Goal: Task Accomplishment & Management: Manage account settings

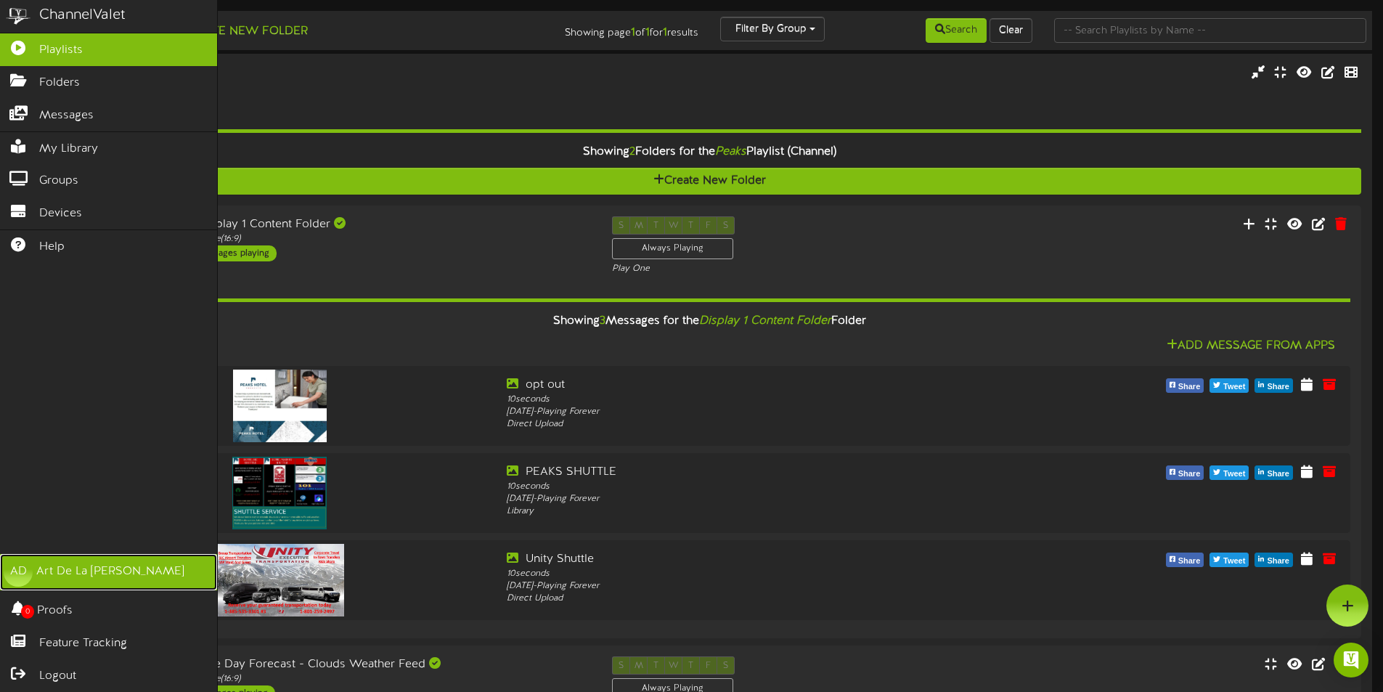
click at [44, 577] on div "Art De La Rosa" at bounding box center [110, 571] width 148 height 17
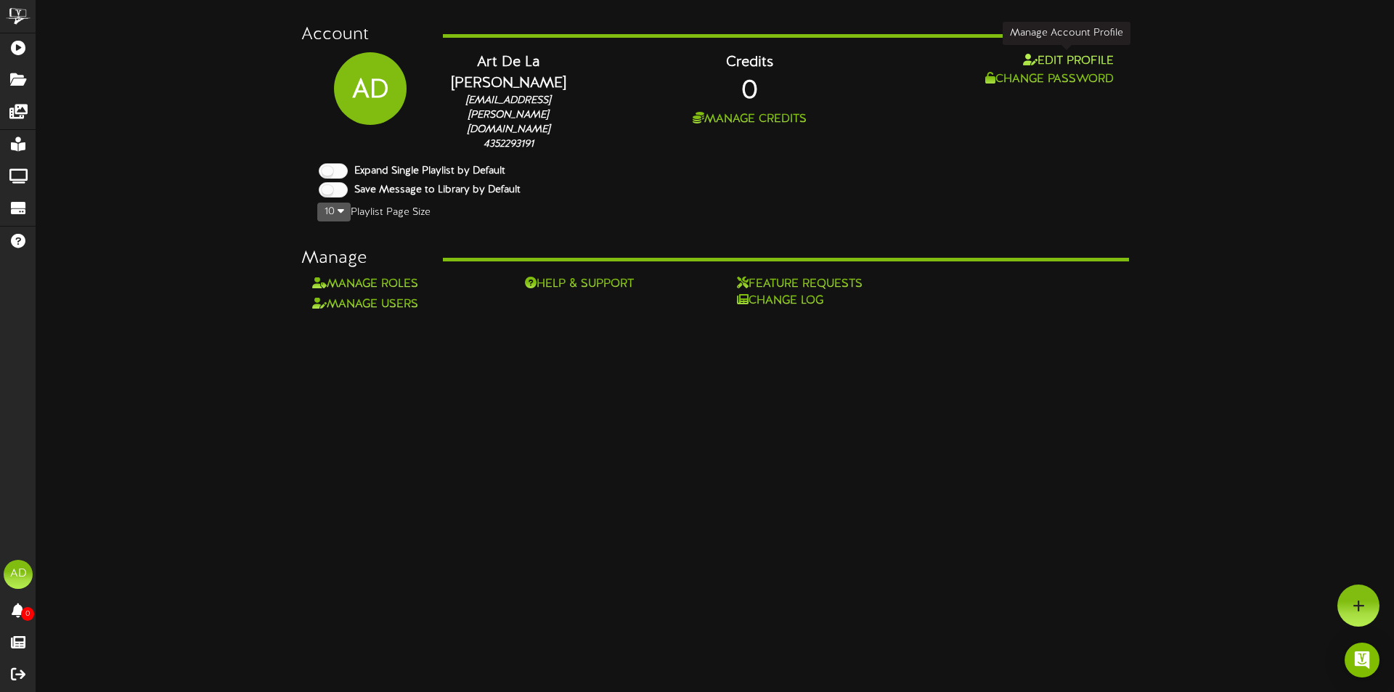
click at [1068, 60] on button "Edit Profile" at bounding box center [1068, 61] width 99 height 18
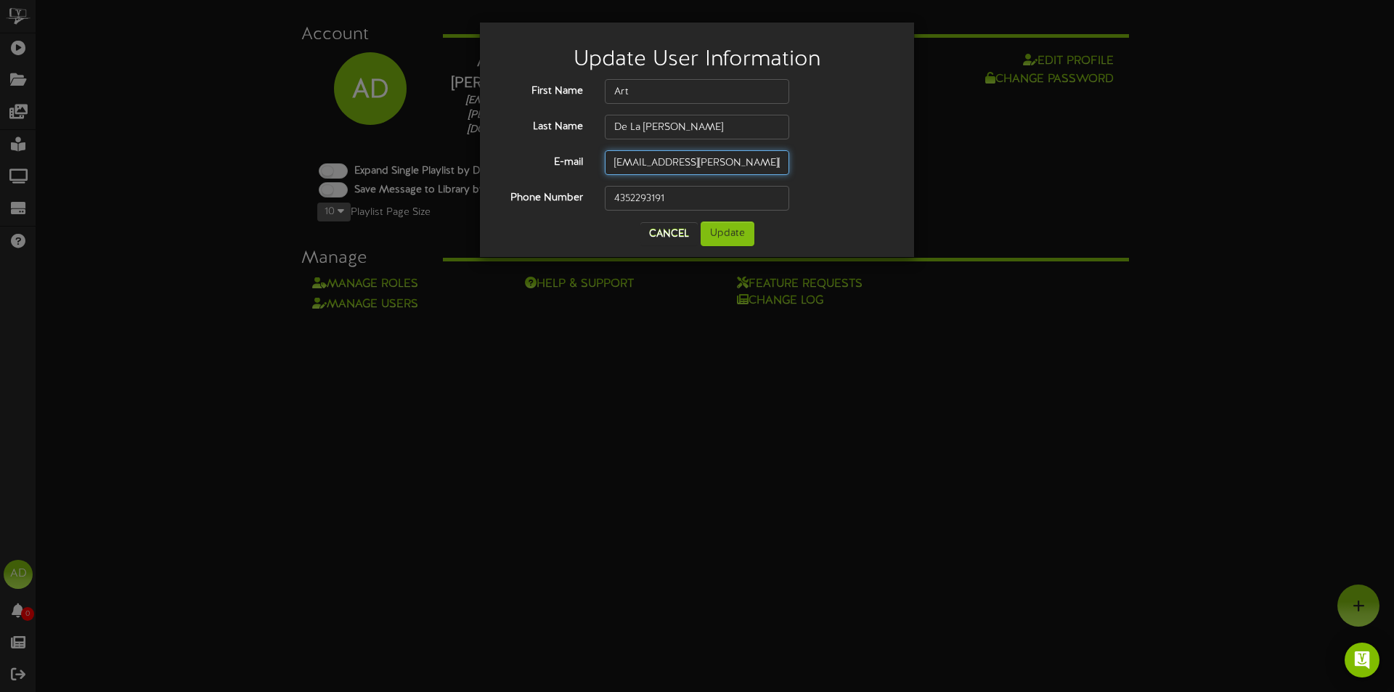
drag, startPoint x: 774, startPoint y: 166, endPoint x: 625, endPoint y: 170, distance: 148.9
click at [625, 170] on input "art.delarosa@hotelthaynes.com" at bounding box center [697, 162] width 184 height 25
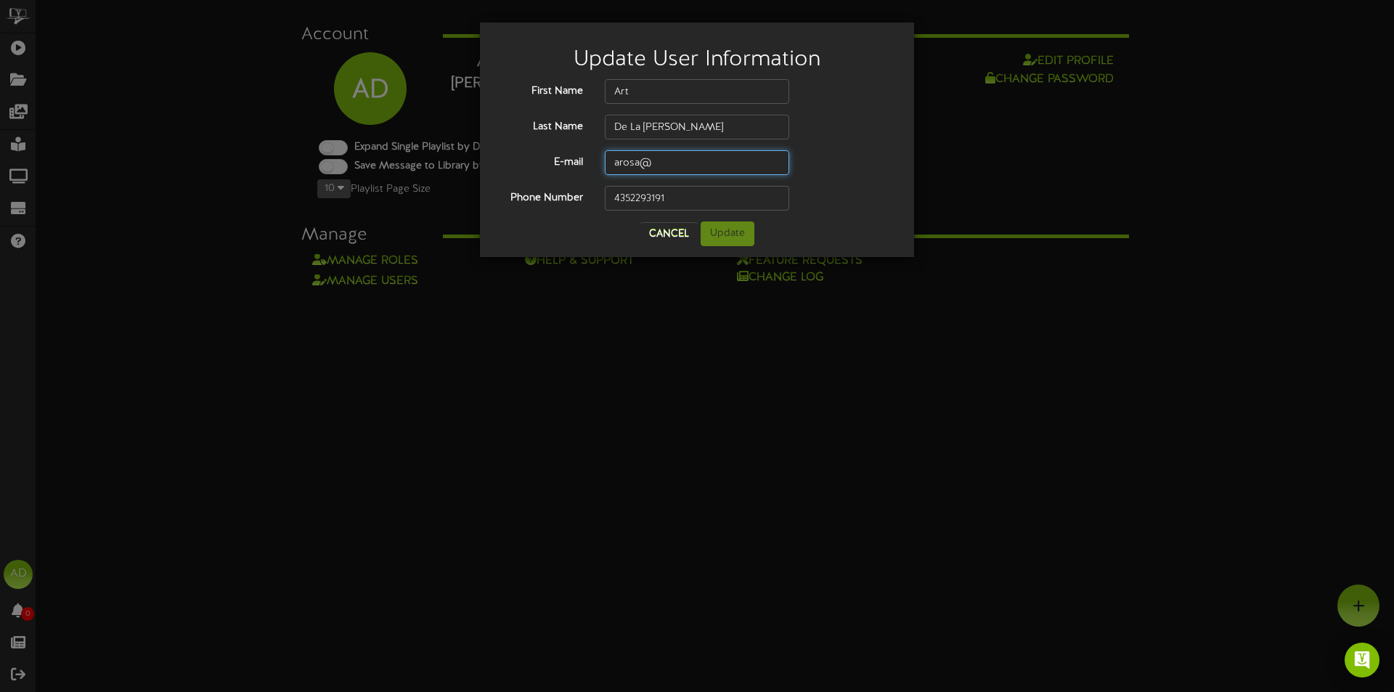
type input "arosa@parkcitypeaks.com"
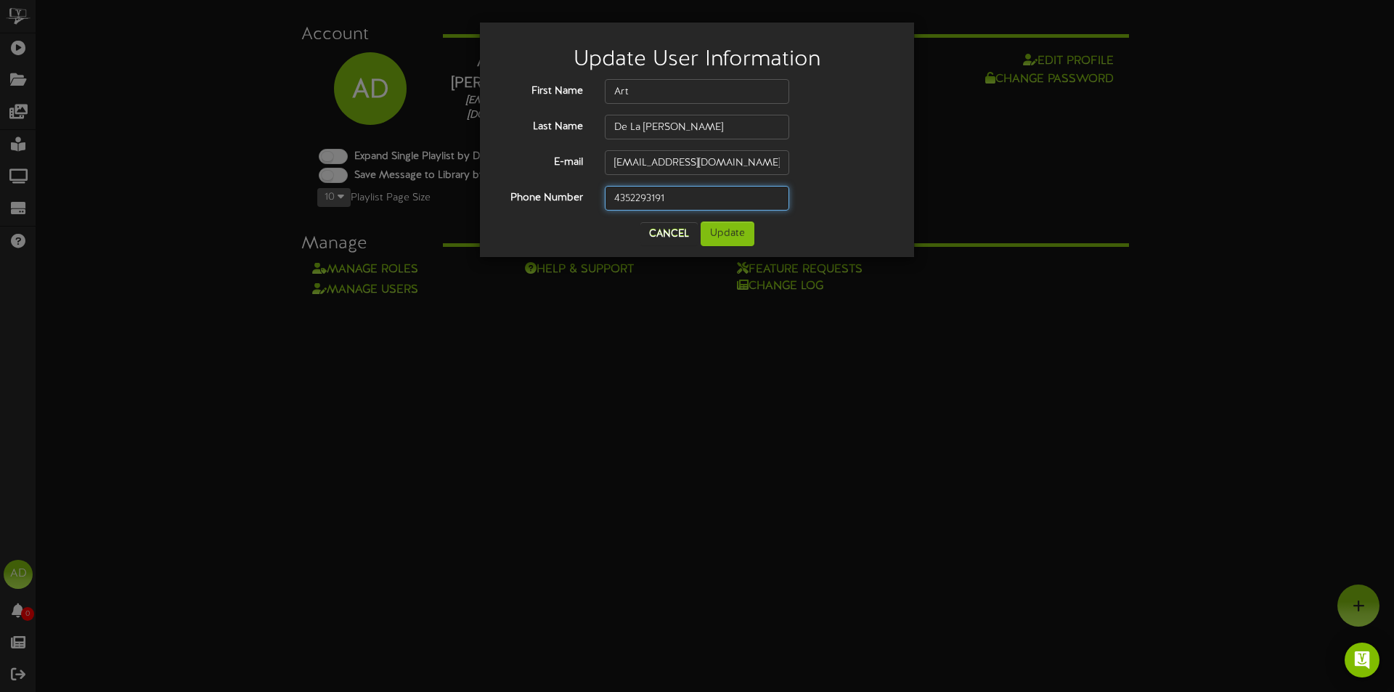
drag, startPoint x: 656, startPoint y: 198, endPoint x: 551, endPoint y: 205, distance: 105.6
click at [551, 205] on div "Phone Number 4352293191" at bounding box center [697, 198] width 412 height 25
click at [719, 225] on button "Update" at bounding box center [728, 233] width 54 height 25
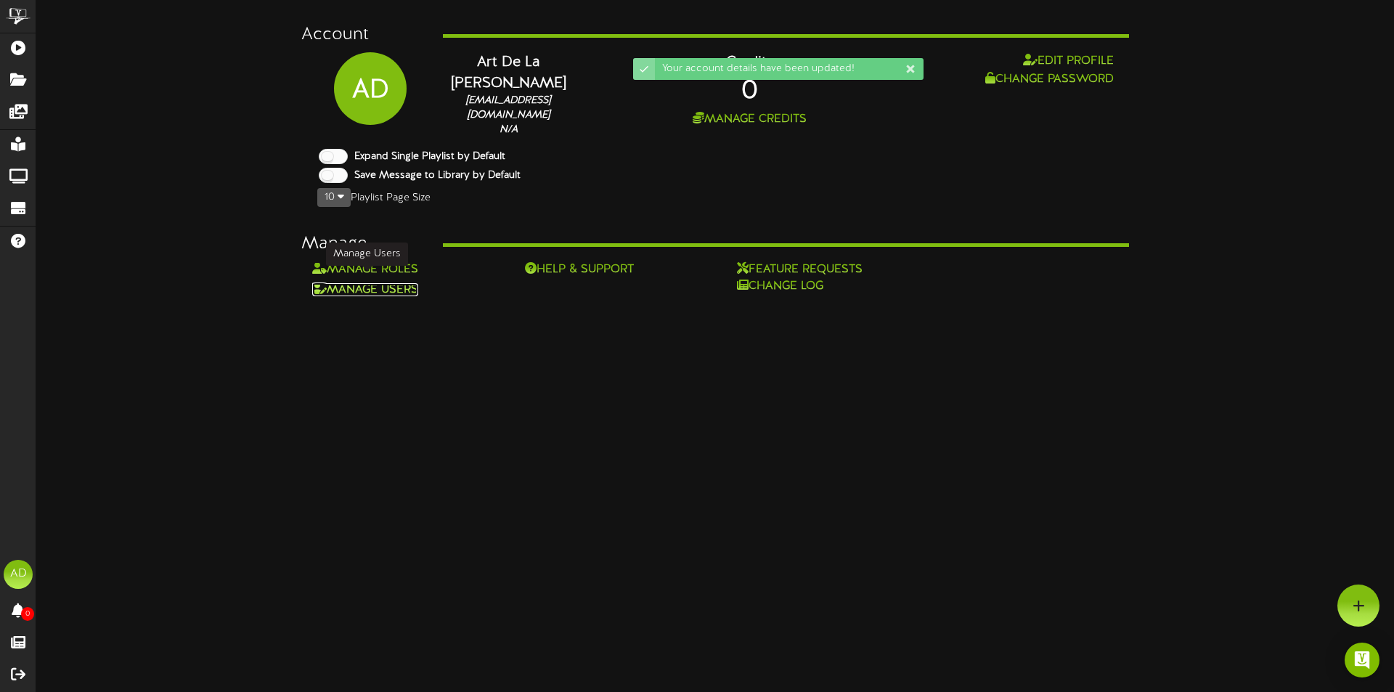
click at [401, 283] on link "Manage Users" at bounding box center [365, 289] width 106 height 13
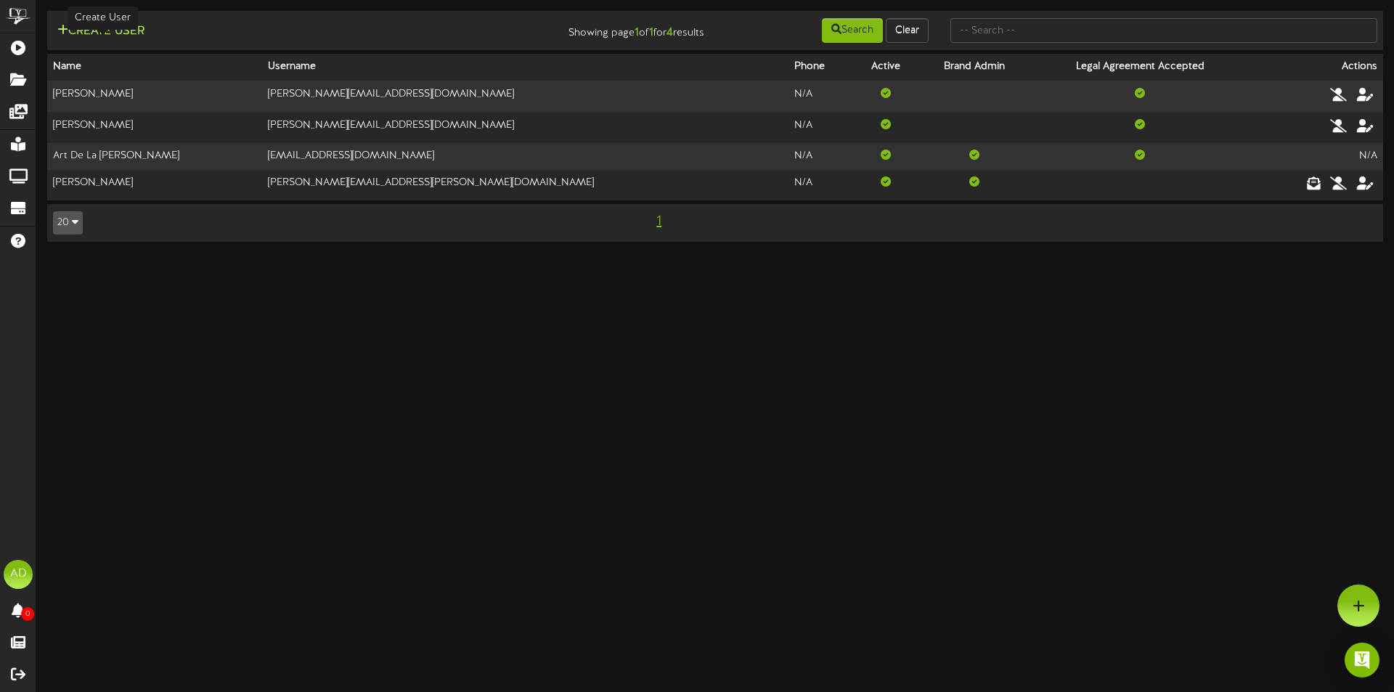
click at [143, 26] on button "Create User" at bounding box center [101, 32] width 96 height 18
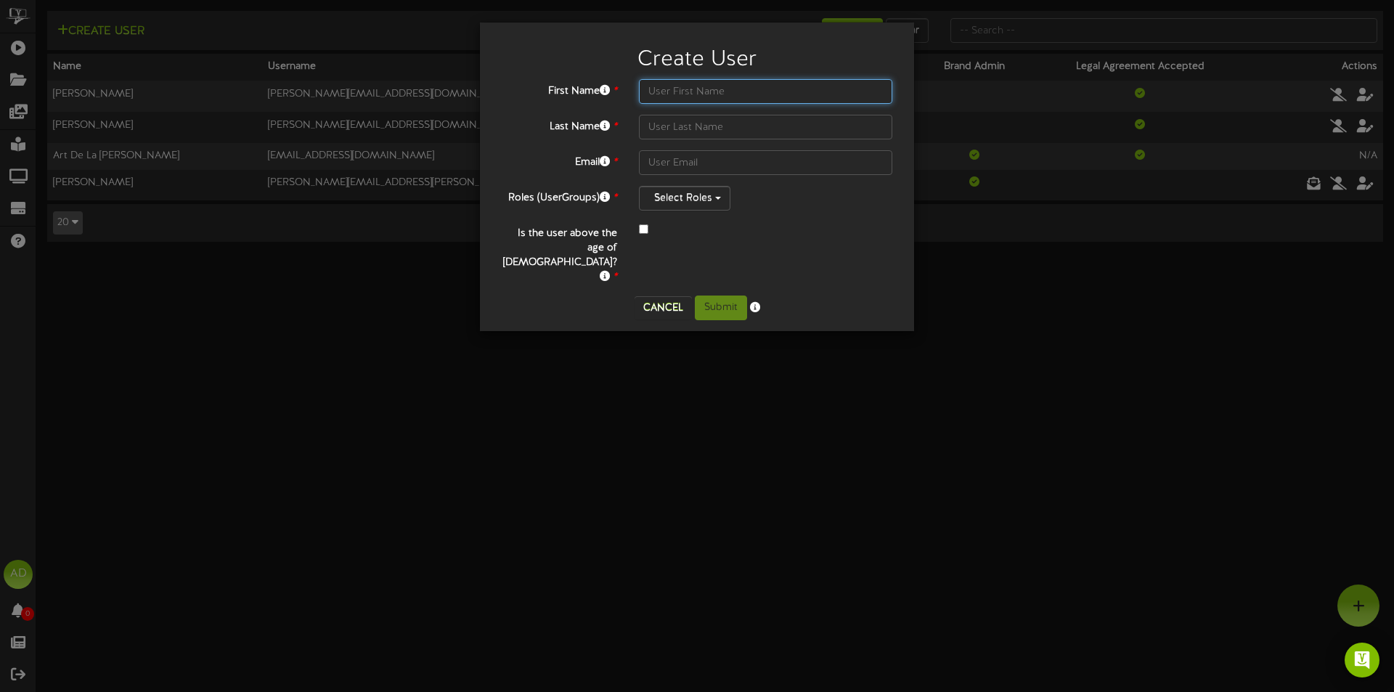
click at [738, 86] on input "text" at bounding box center [765, 91] width 253 height 25
type input "Art"
type input "De La Rosa"
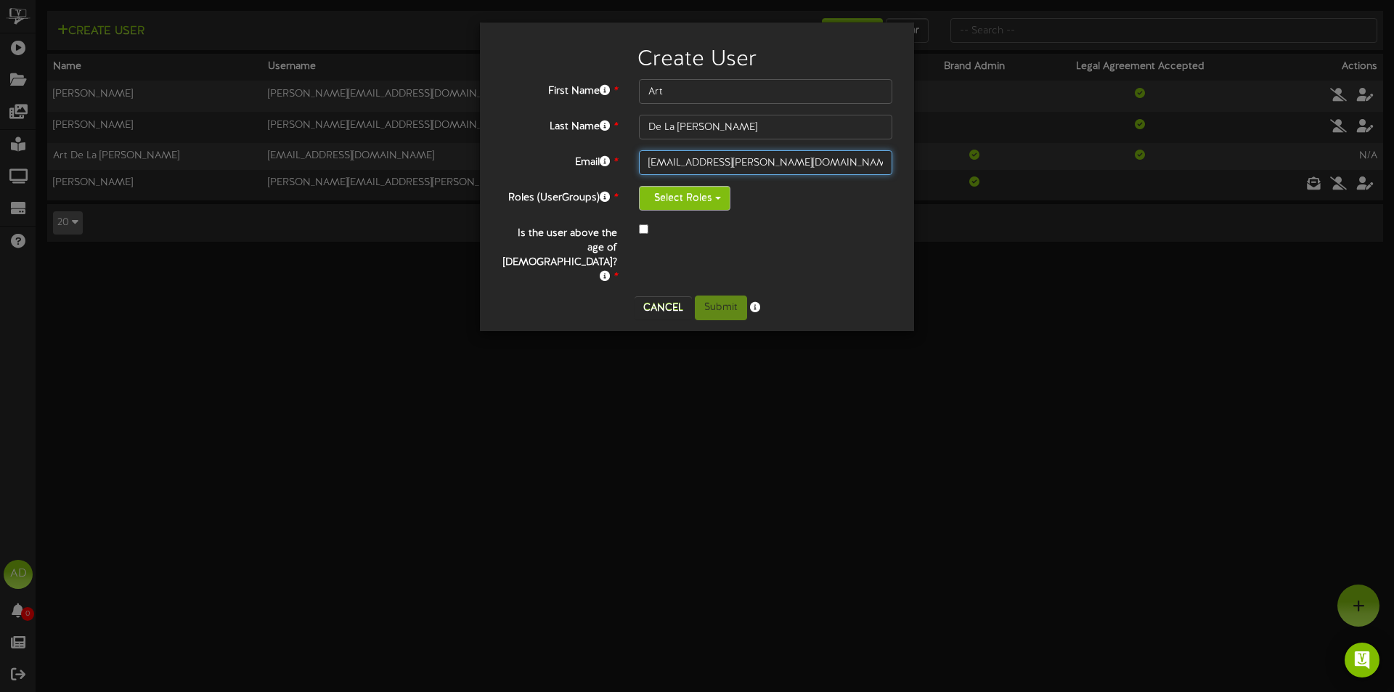
type input "art.delarosa@hotelthaynes.com"
click at [683, 195] on button "Select Roles" at bounding box center [684, 198] width 91 height 25
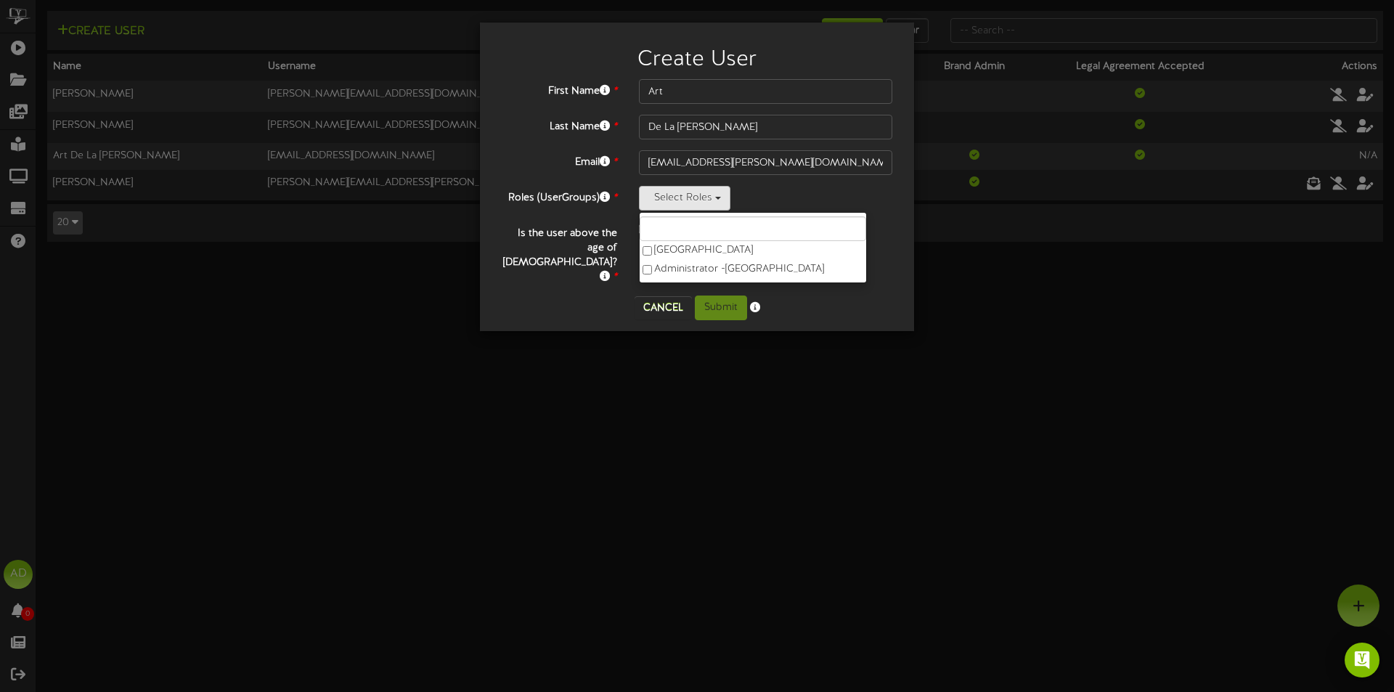
click at [845, 188] on div "Select Roles Hotel Thaynes Park City Administrator - Park City Peaks Hotel" at bounding box center [765, 198] width 253 height 25
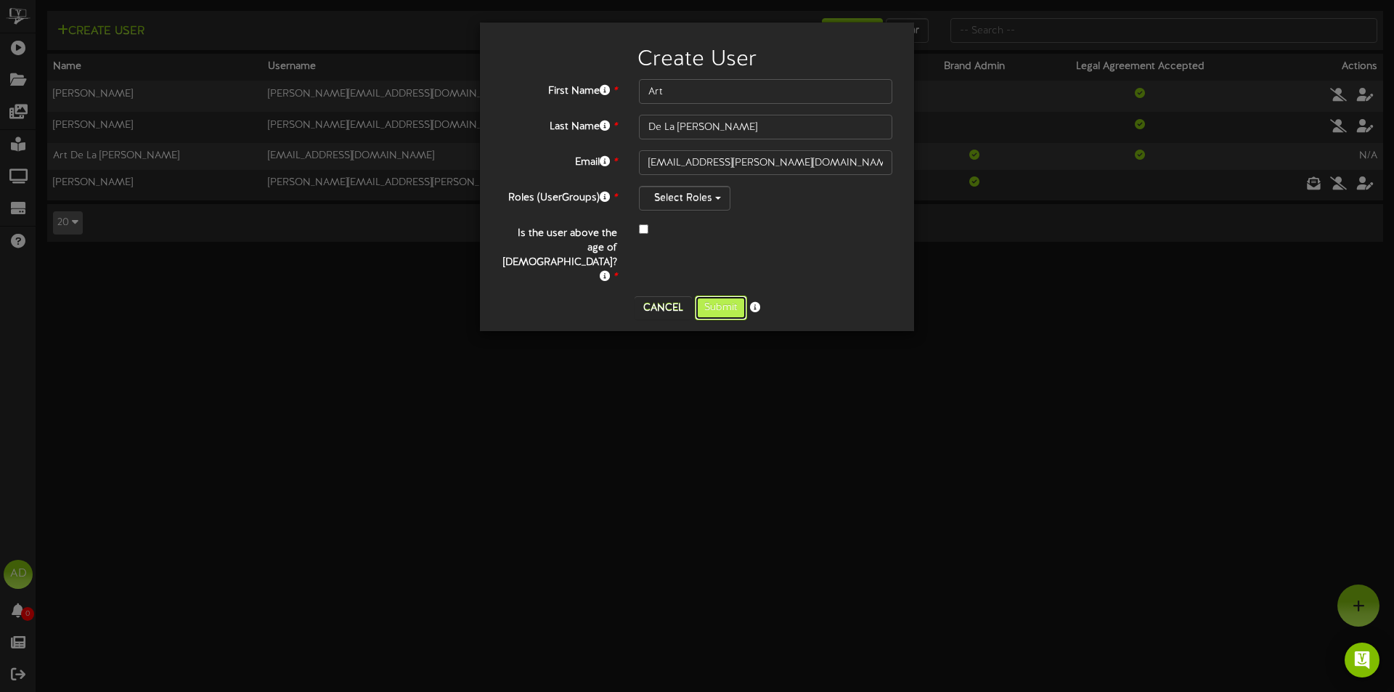
click at [737, 296] on button "Submit" at bounding box center [721, 308] width 52 height 25
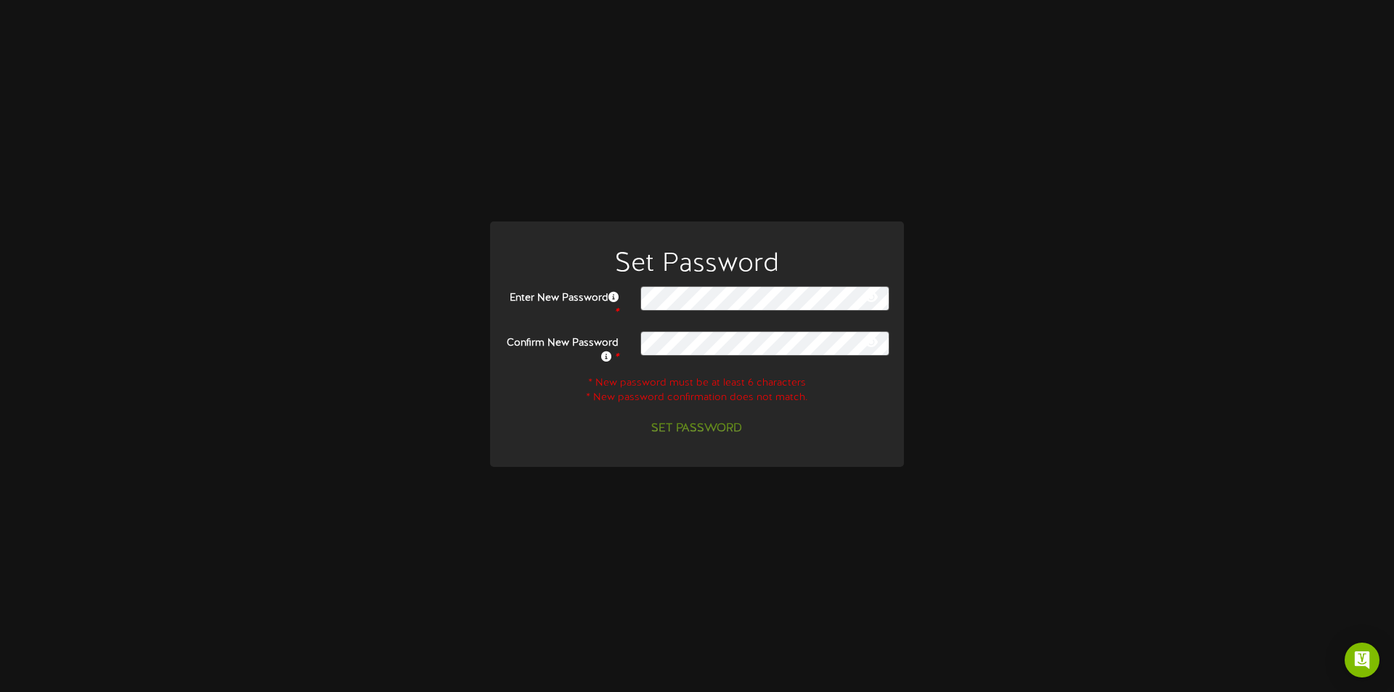
click at [865, 298] on icon at bounding box center [871, 297] width 13 height 12
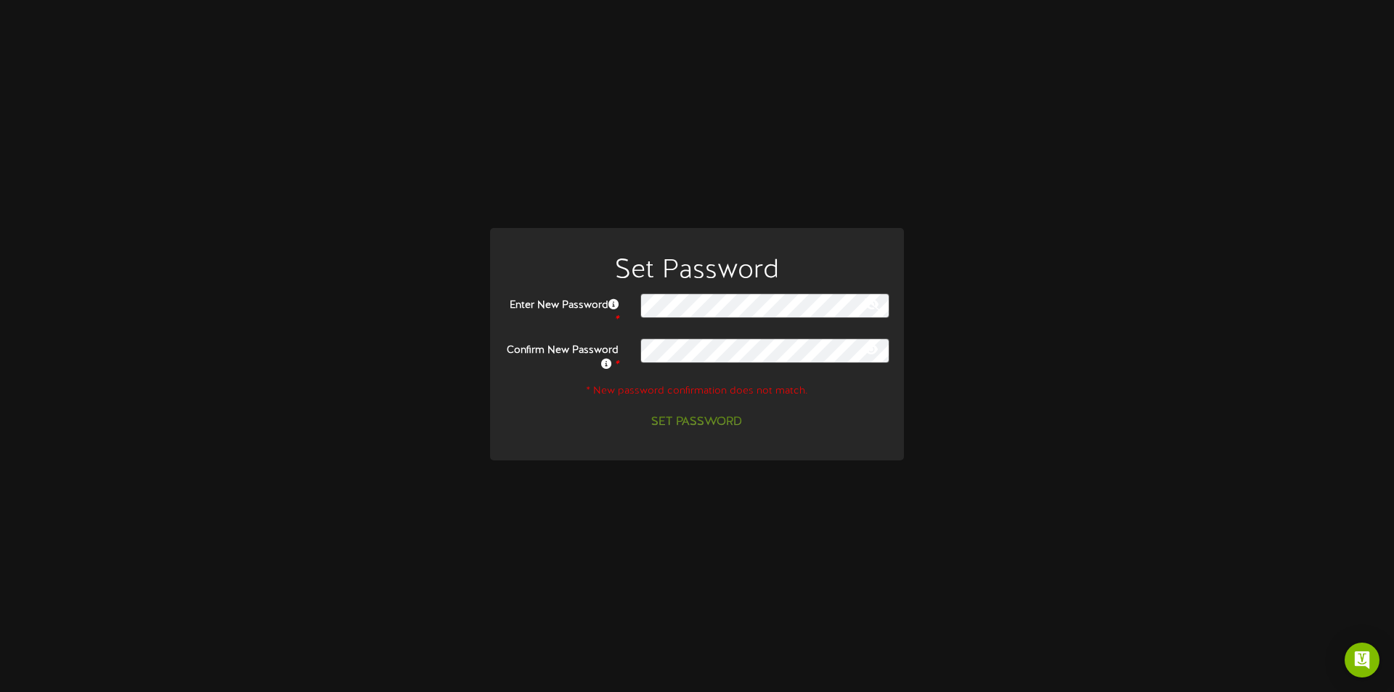
click at [873, 346] on icon at bounding box center [871, 349] width 13 height 12
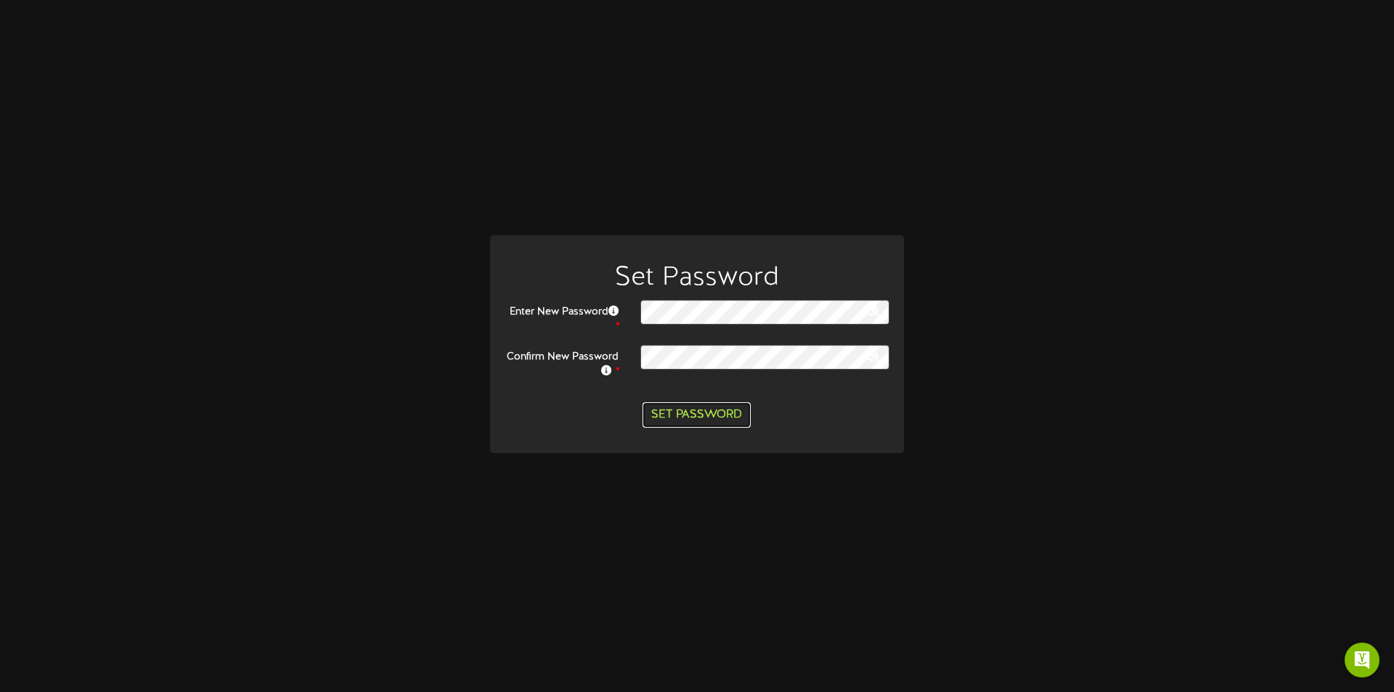
click at [691, 407] on button "Set Password" at bounding box center [697, 414] width 108 height 25
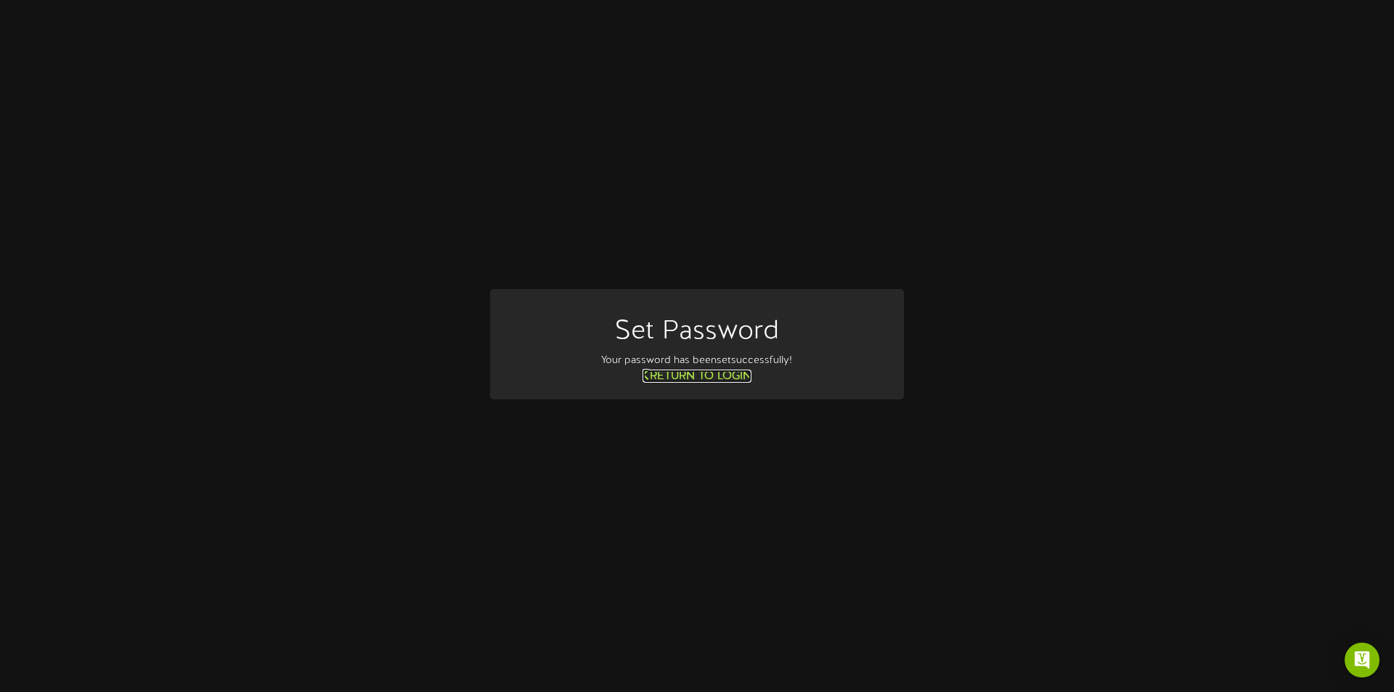
click at [733, 371] on link "Return to Login" at bounding box center [697, 376] width 109 height 13
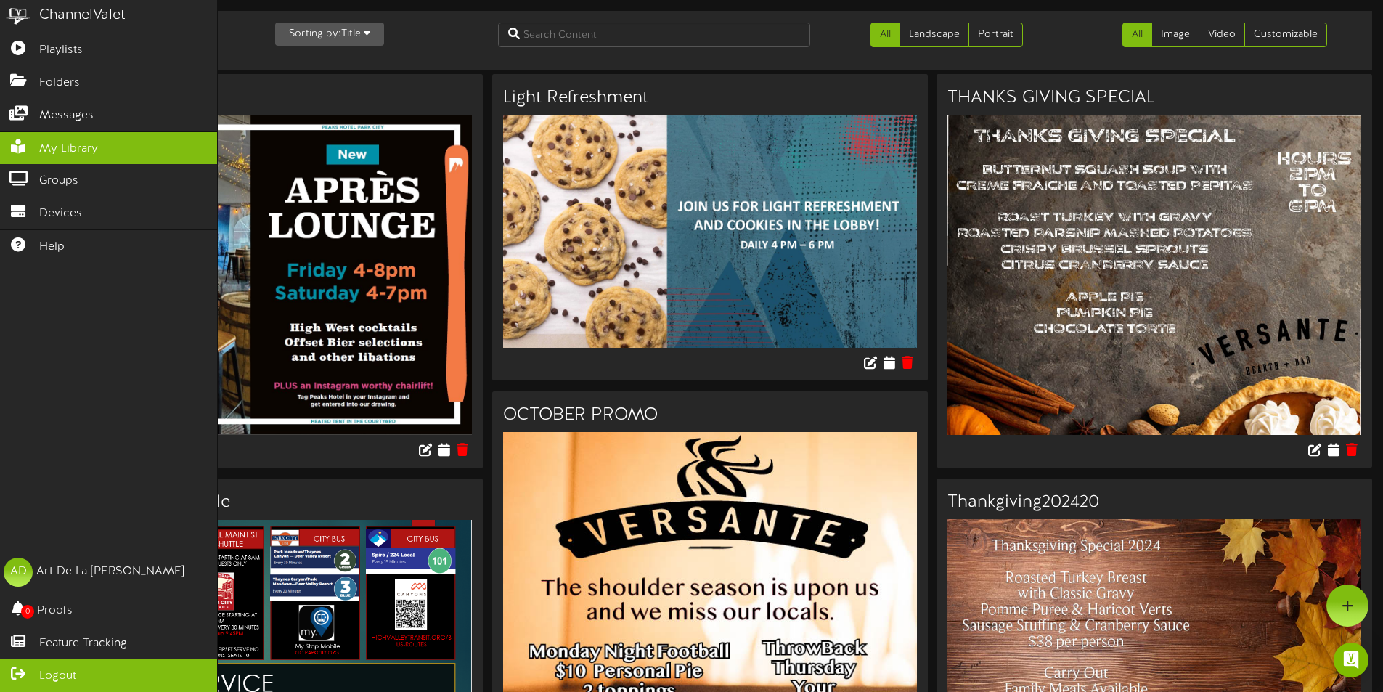
click at [57, 677] on span "Logout" at bounding box center [57, 676] width 37 height 17
